Goal: Check status: Check status

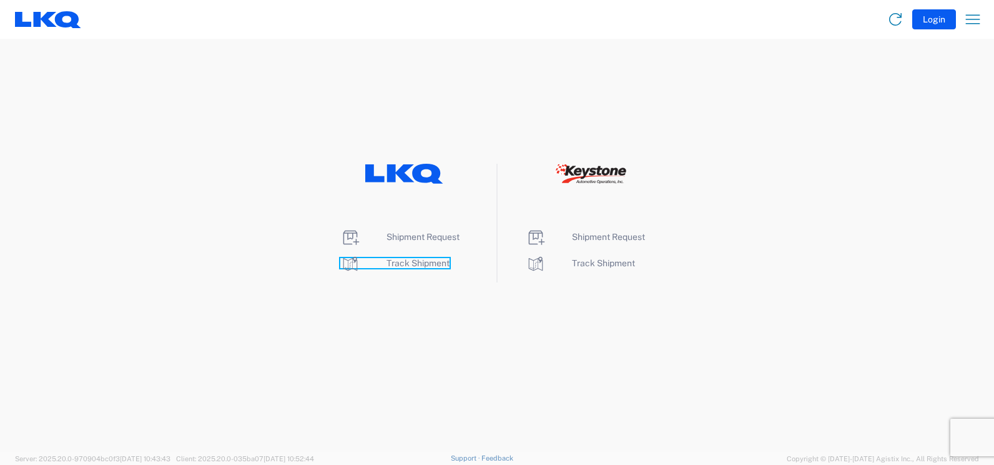
click at [433, 264] on span "Track Shipment" at bounding box center [418, 263] width 63 height 10
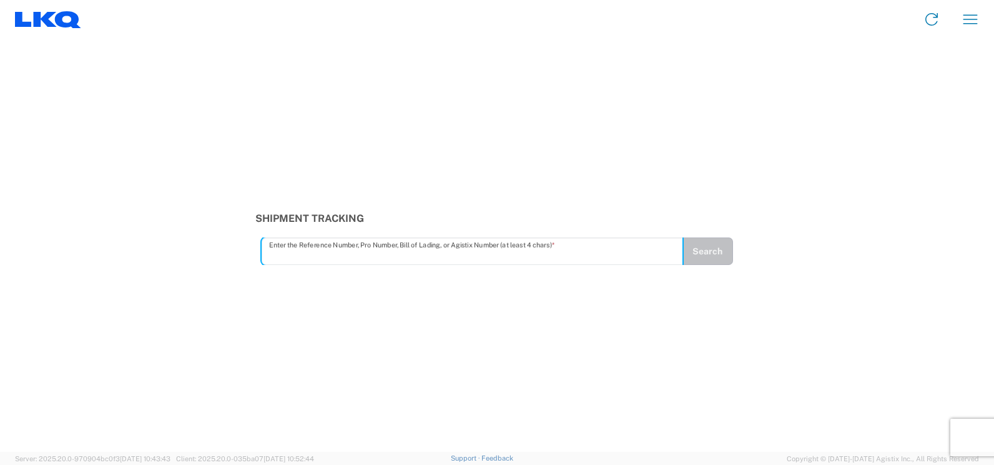
click at [329, 253] on input "text" at bounding box center [472, 251] width 407 height 22
type input "56983466"
click at [695, 244] on button "Search" at bounding box center [707, 250] width 51 height 27
